Goal: Task Accomplishment & Management: Manage account settings

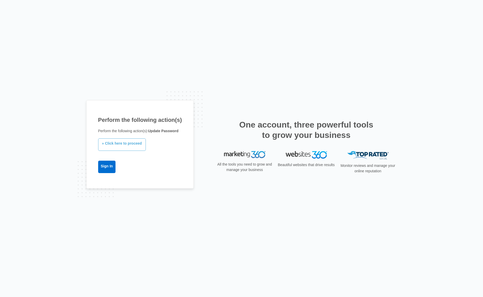
click at [132, 145] on link "» Click here to proceed" at bounding box center [122, 144] width 48 height 12
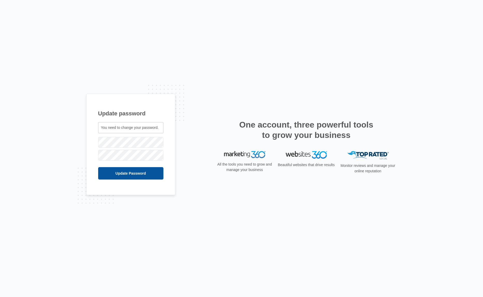
click at [135, 175] on input "Update Password" at bounding box center [130, 173] width 65 height 12
click at [141, 174] on input "Update Password" at bounding box center [121, 173] width 47 height 12
